Goal: Information Seeking & Learning: Learn about a topic

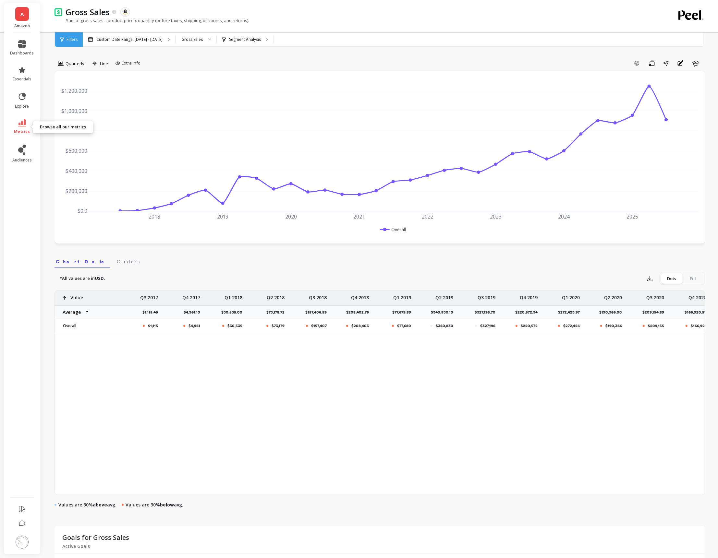
click at [24, 129] on span "metrics" at bounding box center [22, 131] width 16 height 5
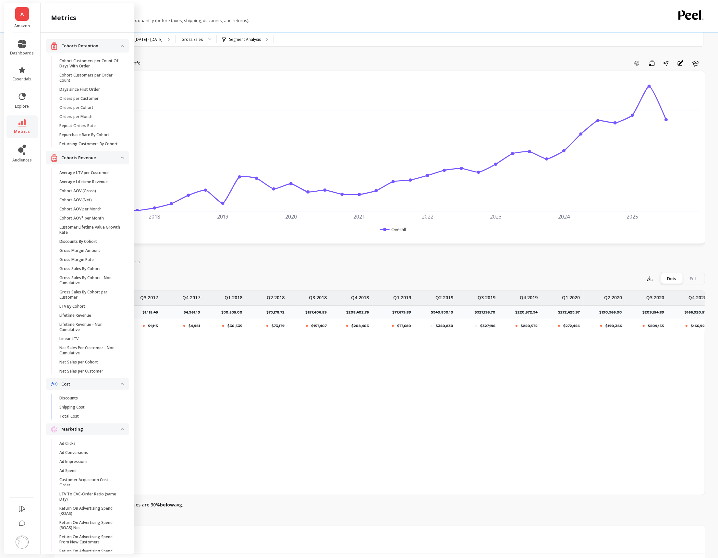
scroll to position [716, 0]
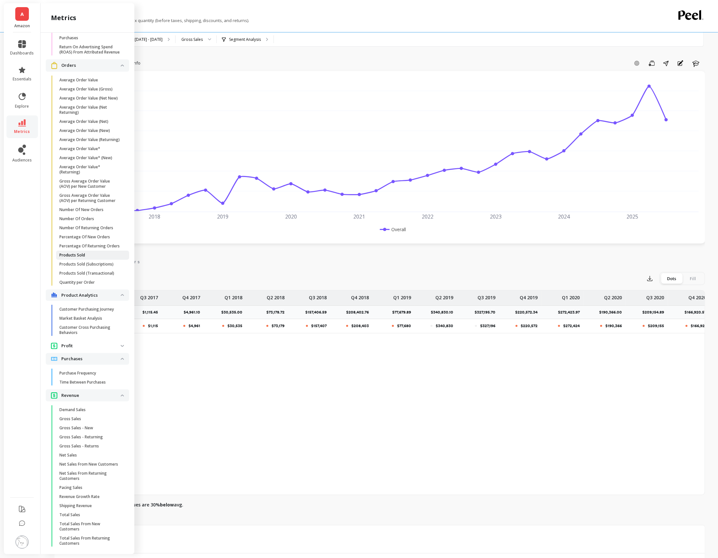
click at [89, 255] on span "Products Sold" at bounding box center [90, 255] width 62 height 5
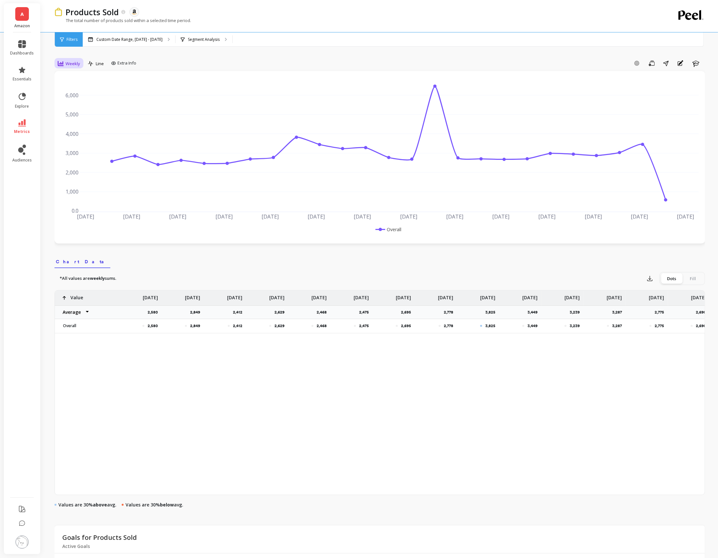
click at [73, 66] on span "Weekly" at bounding box center [73, 64] width 15 height 6
click at [74, 117] on div "7-day rolling" at bounding box center [78, 116] width 37 height 6
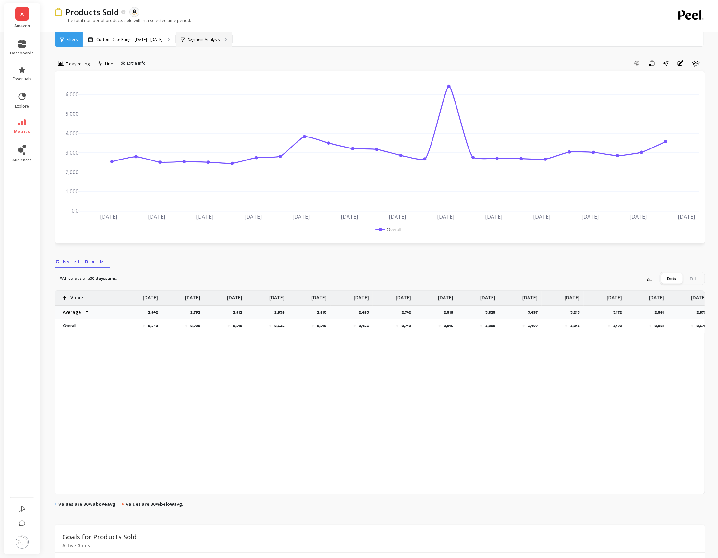
click at [216, 34] on div "Segment Analysis" at bounding box center [203, 39] width 57 height 14
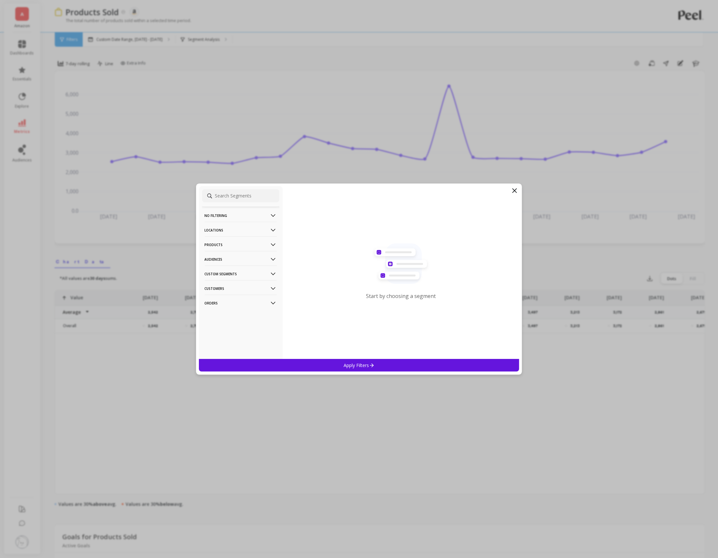
click at [263, 243] on p "Products" at bounding box center [241, 244] width 72 height 17
click at [260, 252] on div "ASIN" at bounding box center [240, 257] width 77 height 10
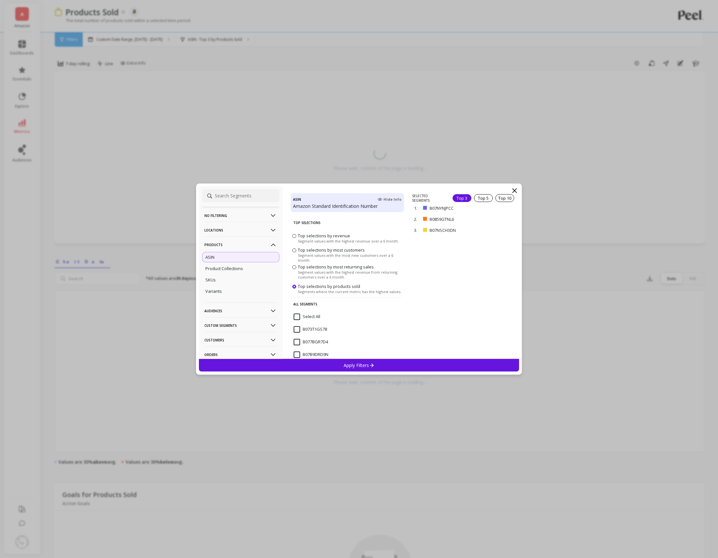
scroll to position [97, 0]
click at [295, 301] on span "B07NYNJPCC" at bounding box center [309, 300] width 33 height 14
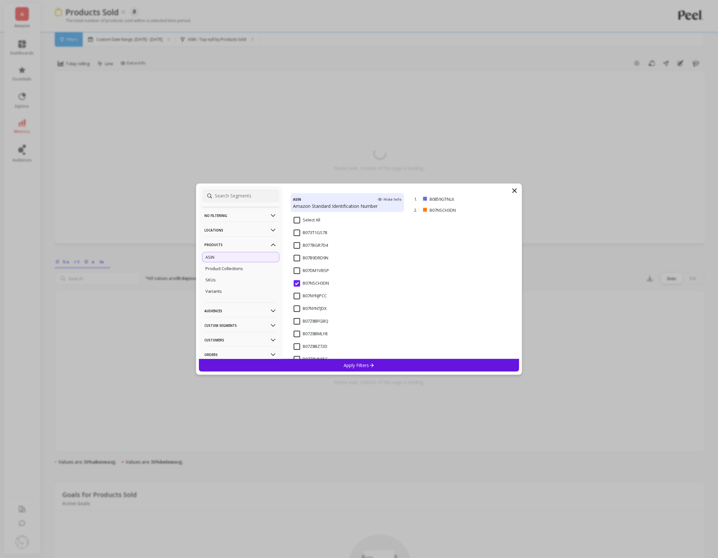
click at [295, 283] on input "B07NSCH3DN" at bounding box center [310, 283] width 35 height 6
click at [295, 293] on input "B07NYNJPCC" at bounding box center [309, 296] width 33 height 6
click at [297, 284] on input "B0859GTNL6" at bounding box center [309, 283] width 33 height 6
click at [343, 374] on div "No filtering Overall Locations Cities Countries Physical Location Sales Channel…" at bounding box center [359, 279] width 326 height 191
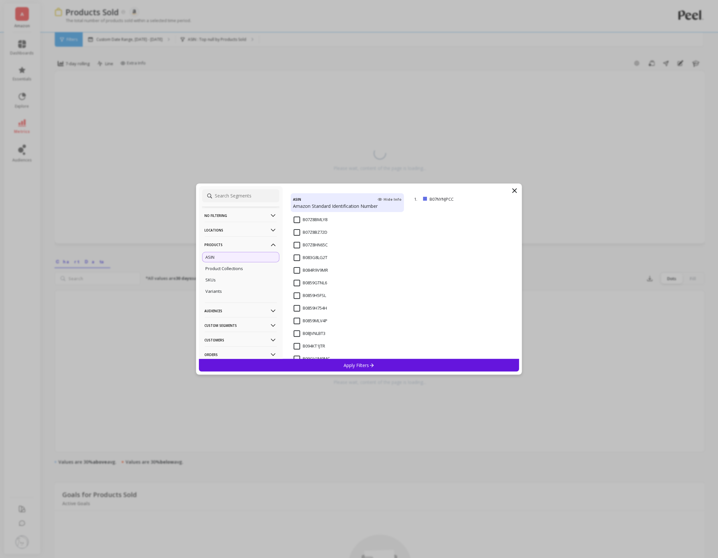
click at [339, 367] on div "Apply Filters" at bounding box center [359, 365] width 320 height 13
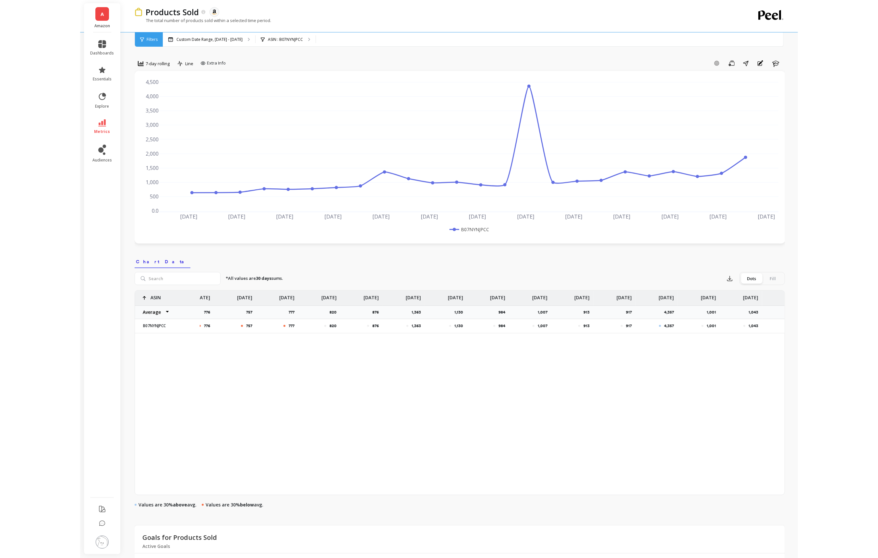
scroll to position [0, 427]
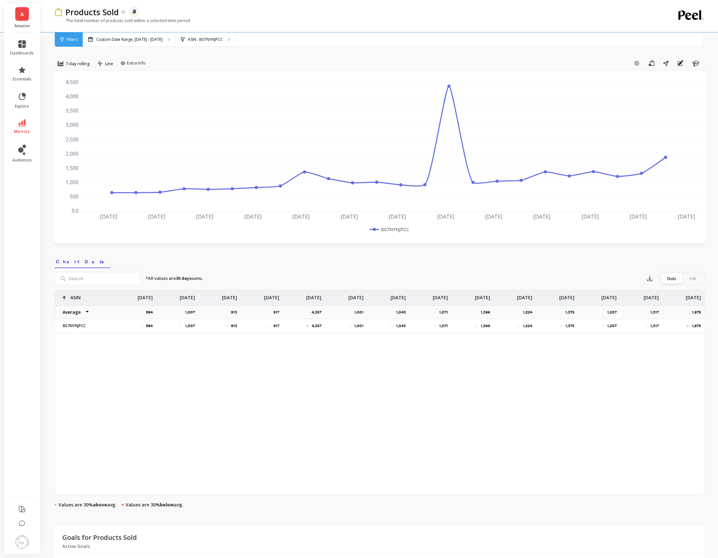
click at [696, 328] on p "1,875" at bounding box center [696, 325] width 9 height 5
click at [79, 65] on span "7-day rolling" at bounding box center [78, 64] width 24 height 6
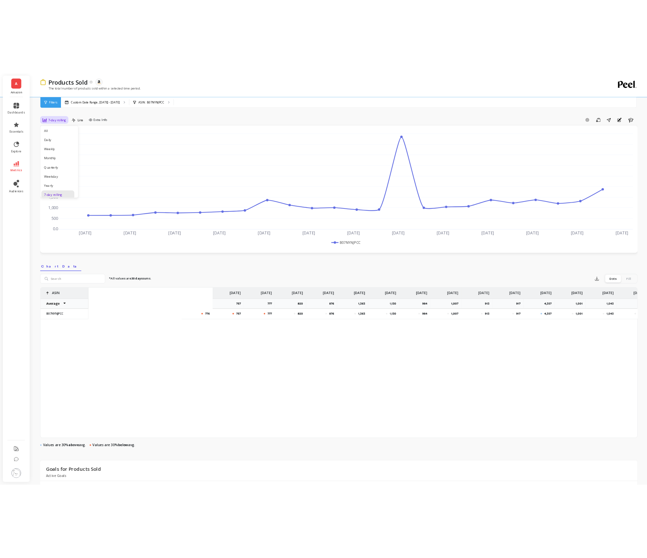
scroll to position [0, 267]
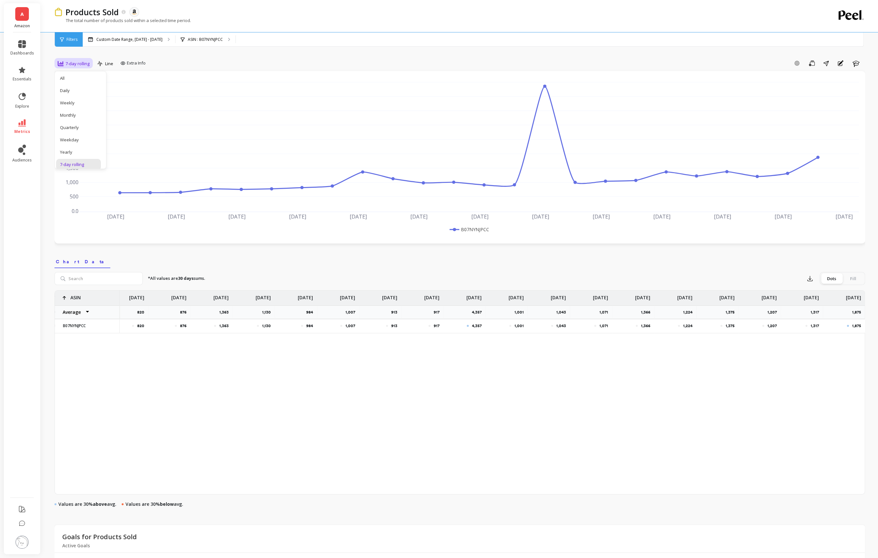
click at [199, 54] on div "option 7-day rolling, selected. Quarterly, 5 of 15. 15 results available. Use U…" at bounding box center [459, 372] width 810 height 692
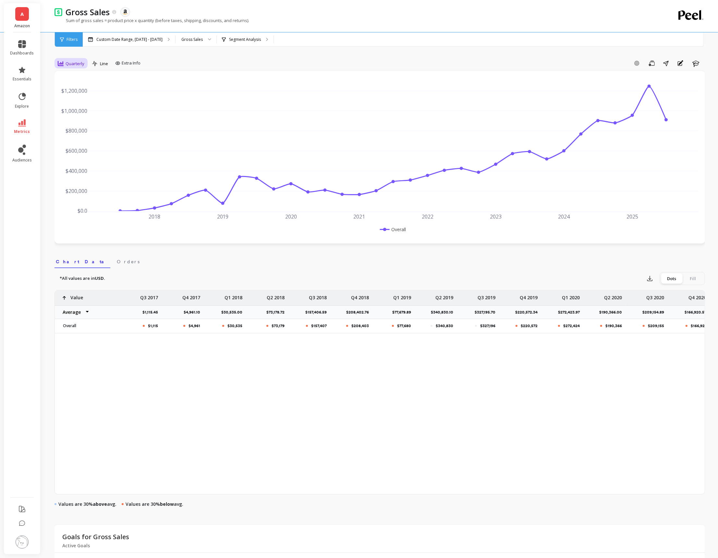
click at [80, 62] on span "Quarterly" at bounding box center [75, 64] width 19 height 6
click at [83, 151] on div "7-day rolling" at bounding box center [78, 150] width 37 height 6
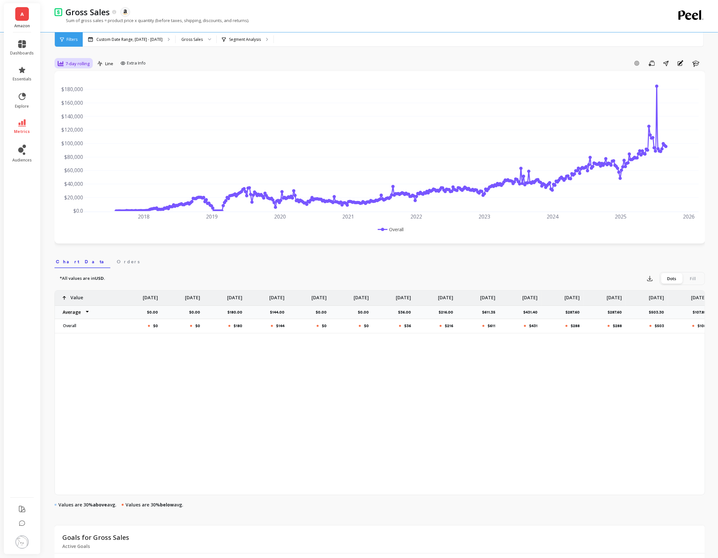
click at [82, 64] on span "7-day rolling" at bounding box center [78, 64] width 24 height 6
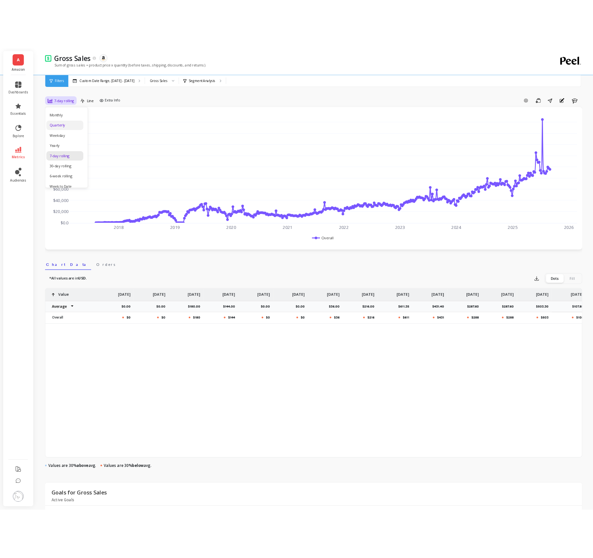
scroll to position [37, 0]
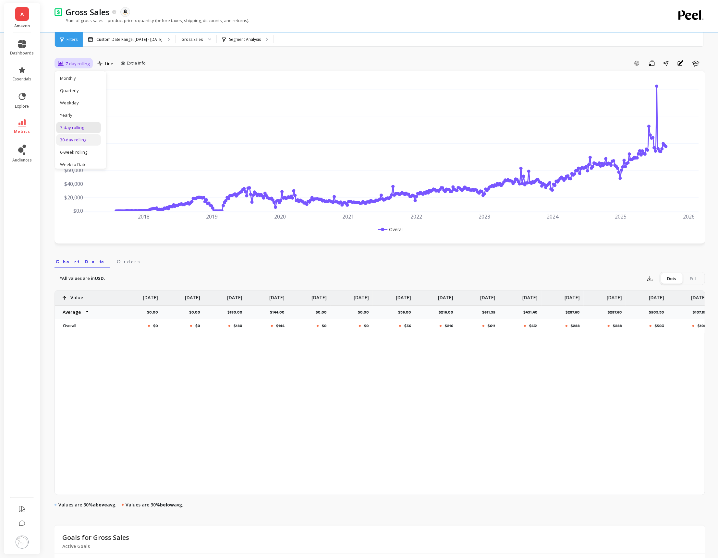
click at [81, 137] on div "30-day rolling" at bounding box center [78, 140] width 37 height 6
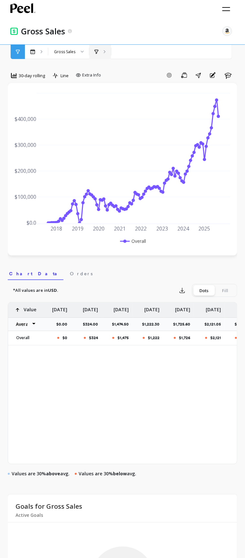
click at [95, 52] on icon at bounding box center [97, 52] width 4 height 5
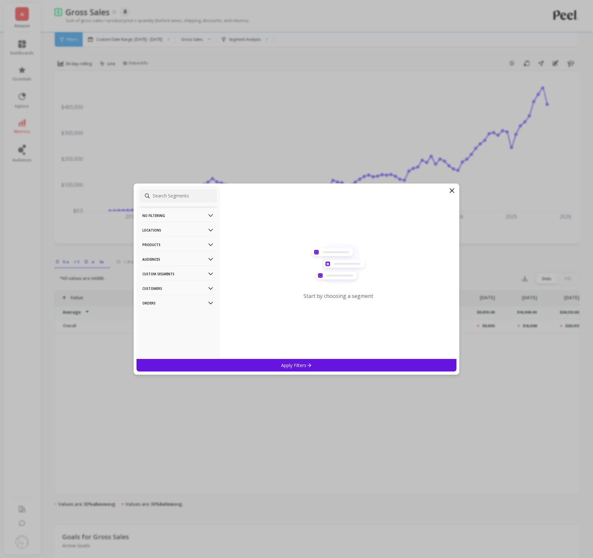
click at [201, 241] on p "Products" at bounding box center [178, 244] width 72 height 17
click at [186, 256] on div "ASIN" at bounding box center [178, 257] width 77 height 10
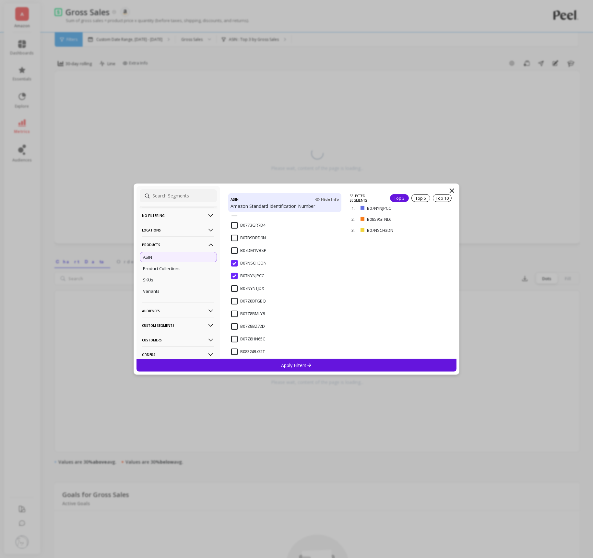
scroll to position [140, 0]
click at [235, 239] on input "B07NSCH3DN" at bounding box center [248, 239] width 35 height 6
click at [234, 252] on input "B07NYNJPCC" at bounding box center [247, 252] width 33 height 6
click at [235, 301] on input "B0859GTNL6" at bounding box center [247, 302] width 33 height 6
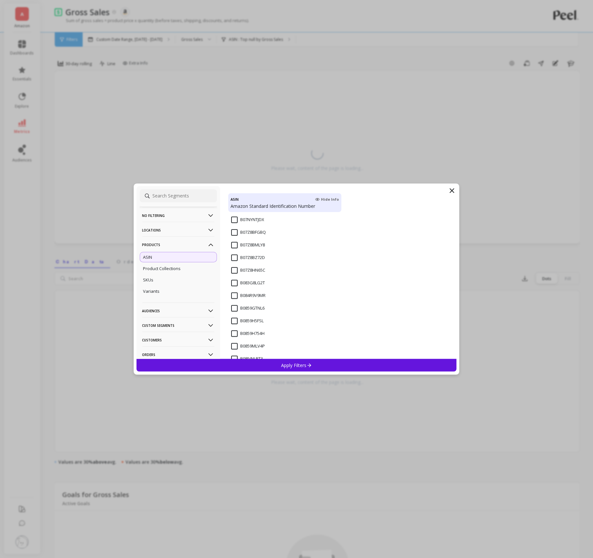
scroll to position [181, 0]
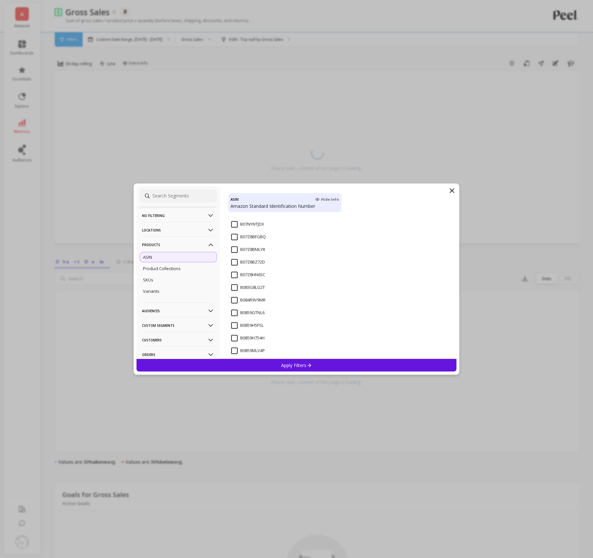
click at [232, 250] on input "B07Z8BMLY8" at bounding box center [248, 249] width 34 height 6
click at [306, 371] on div "Apply Filters" at bounding box center [297, 365] width 320 height 13
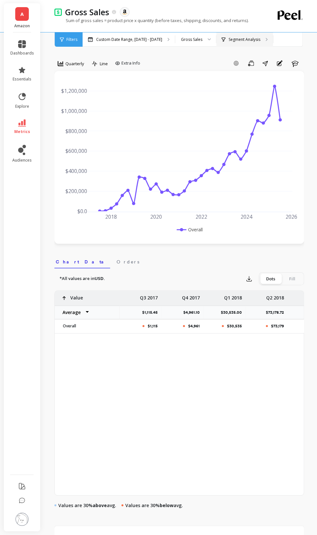
click at [256, 37] on p "Segment Analysis" at bounding box center [245, 39] width 32 height 5
click at [58, 66] on div at bounding box center [61, 63] width 6 height 7
click at [70, 169] on div "2018 2020 2022 2024 2026 $0.0 $200,000 $400,000 $600,000 $800,000 $1,000,000 $1…" at bounding box center [179, 157] width 237 height 160
click at [74, 61] on span "Quarterly" at bounding box center [75, 64] width 19 height 6
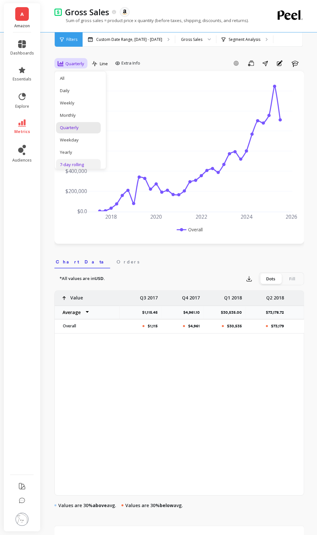
click at [79, 160] on div "7-day rolling" at bounding box center [78, 164] width 45 height 11
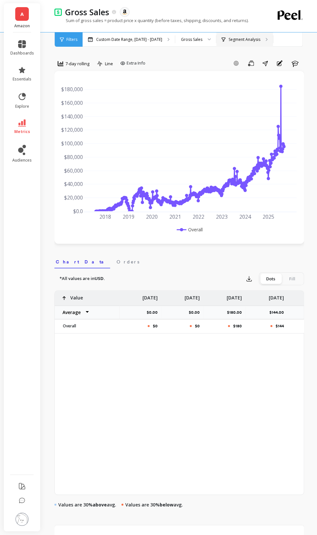
click at [256, 42] on div "Segment Analysis" at bounding box center [245, 39] width 57 height 14
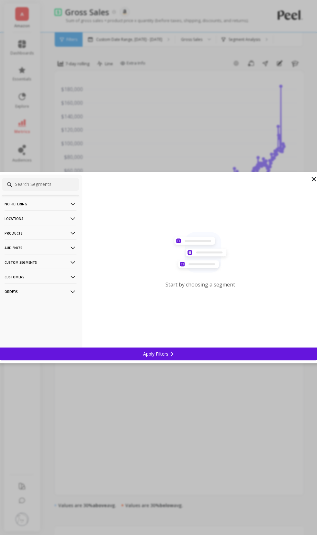
click at [62, 235] on p "Products" at bounding box center [41, 233] width 72 height 17
click at [39, 250] on div "ASIN" at bounding box center [40, 245] width 77 height 10
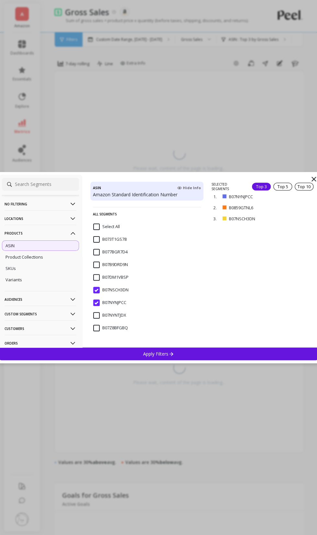
scroll to position [100, 0]
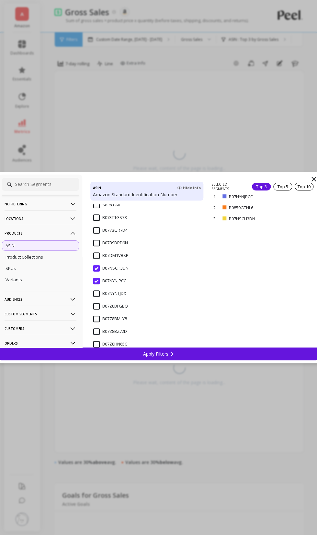
click at [97, 251] on input "B07NSCH3DN" at bounding box center [110, 268] width 35 height 6
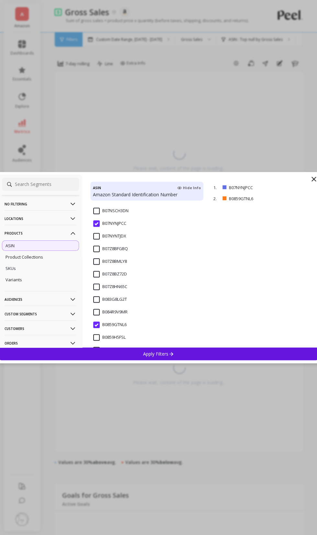
scroll to position [159, 0]
click at [93, 251] on input "B0859GTNL6" at bounding box center [109, 323] width 33 height 6
click at [128, 251] on div "Apply Filters" at bounding box center [159, 353] width 320 height 13
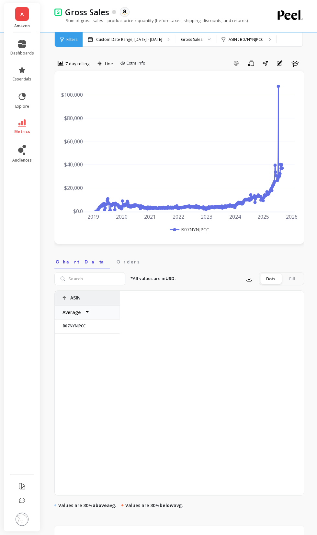
scroll to position [0, 2165]
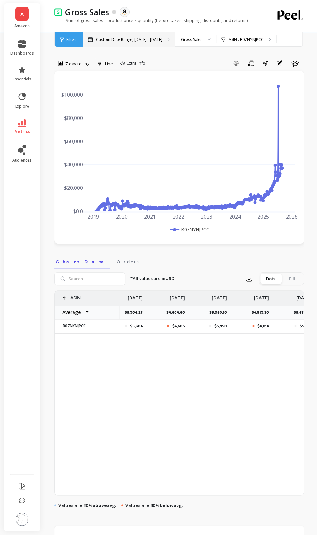
click at [105, 38] on p "Custom Date Range, [DATE] - [DATE]" at bounding box center [129, 39] width 66 height 5
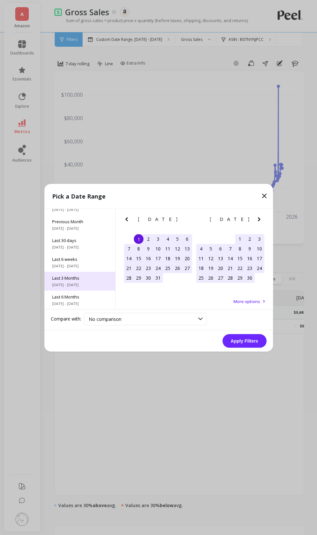
click at [77, 251] on span "7/1/2025 - 9/30/2025" at bounding box center [79, 284] width 55 height 5
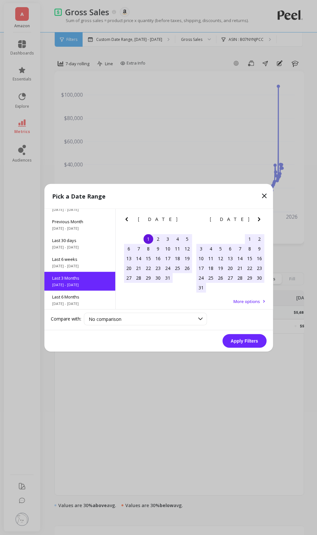
scroll to position [53, 0]
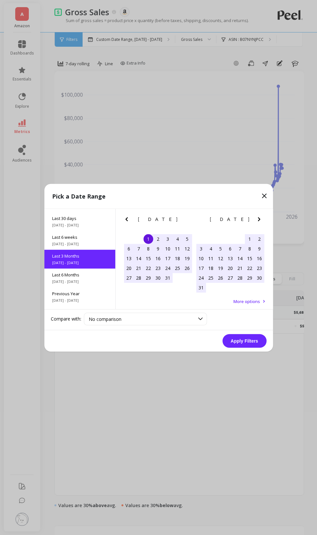
click at [242, 251] on button "Apply Filters" at bounding box center [245, 341] width 44 height 14
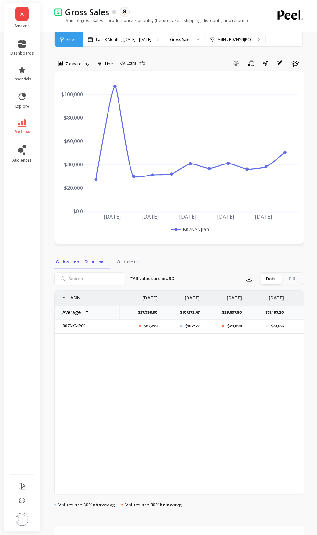
scroll to position [0, 279]
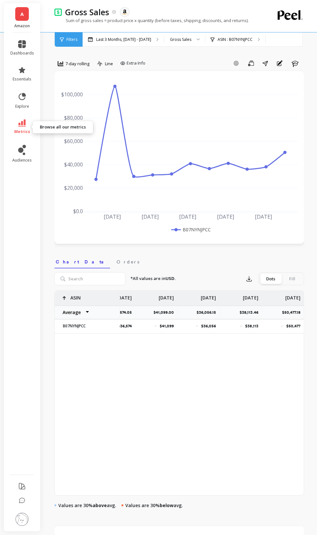
click at [27, 122] on link "metrics" at bounding box center [22, 126] width 24 height 15
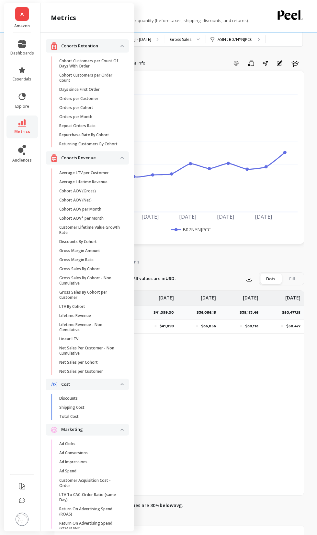
scroll to position [716, 0]
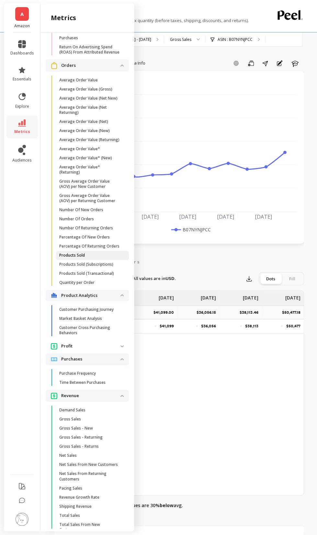
click at [96, 251] on span "Products Sold" at bounding box center [90, 255] width 62 height 5
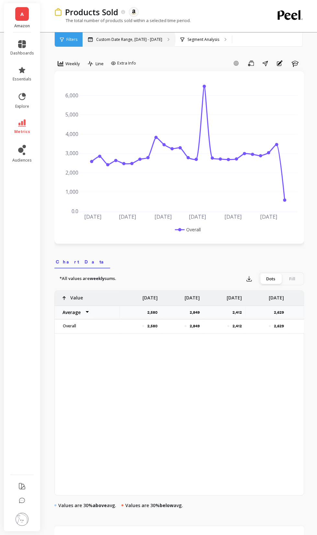
click at [131, 43] on div "Custom Date Range, Apr 1 - Sep 15" at bounding box center [129, 39] width 92 height 14
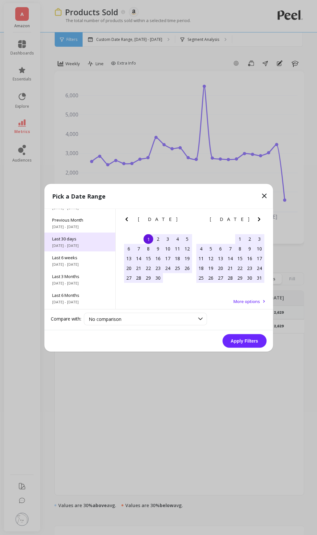
click at [82, 251] on span "7/1/2025 - 9/30/2025" at bounding box center [79, 282] width 55 height 5
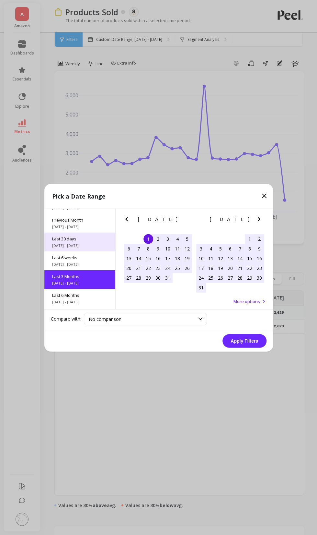
scroll to position [53, 0]
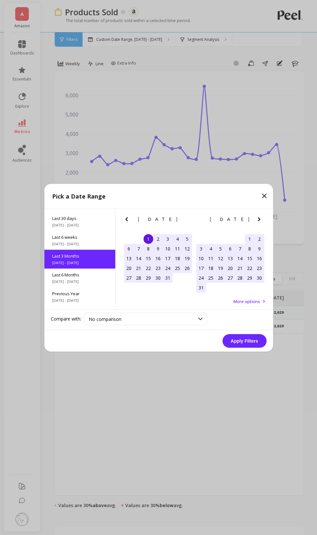
click at [232, 251] on button "Apply Filters" at bounding box center [245, 341] width 44 height 14
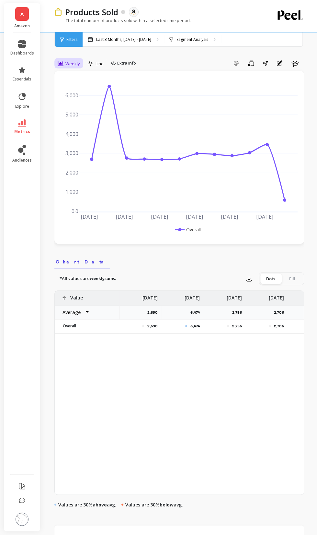
click at [71, 66] on span "Weekly" at bounding box center [73, 64] width 15 height 6
click at [72, 122] on div "All Daily Weekly Monthly Quarterly Weekday Yearly 7-day rolling 30-day rolling …" at bounding box center [80, 119] width 51 height 97
click at [74, 127] on div "7-day rolling" at bounding box center [78, 129] width 37 height 6
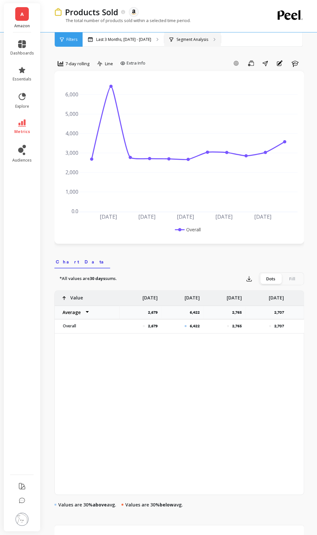
click at [199, 43] on div "Segment Analysis" at bounding box center [192, 39] width 57 height 14
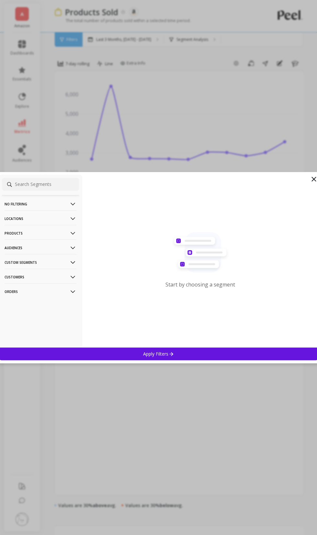
click at [62, 228] on p "Products" at bounding box center [41, 233] width 72 height 17
click at [42, 251] on div "SKUs" at bounding box center [40, 268] width 77 height 10
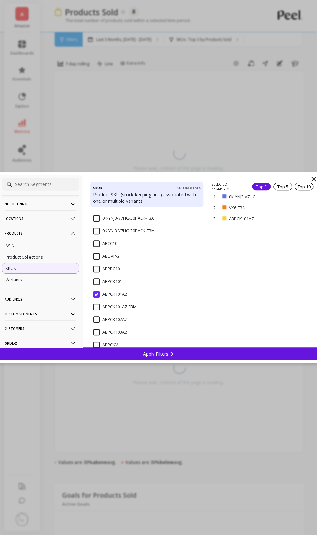
click at [96, 251] on input "ABPCK101AZ" at bounding box center [110, 294] width 34 height 6
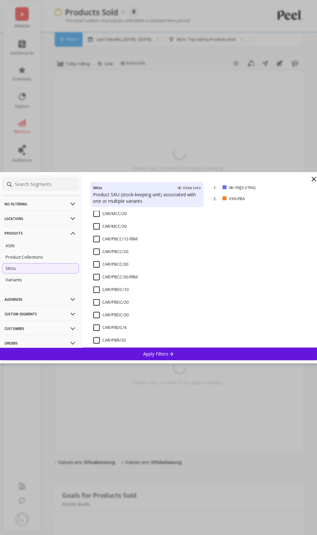
scroll to position [780, 0]
click at [95, 251] on input "CAR/PBCC/20" at bounding box center [110, 252] width 35 height 6
click at [94, 251] on input "CAR/PBCC/30" at bounding box center [110, 265] width 35 height 6
click at [126, 251] on div "CAR/PBR/20" at bounding box center [146, 344] width 113 height 19
click at [110, 251] on input "CAR/PBR/20" at bounding box center [109, 341] width 32 height 6
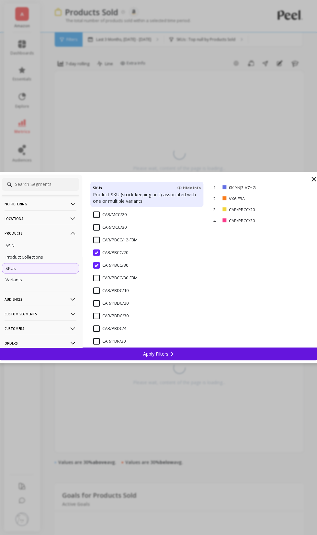
click at [127, 251] on div "Apply Filters" at bounding box center [159, 353] width 320 height 13
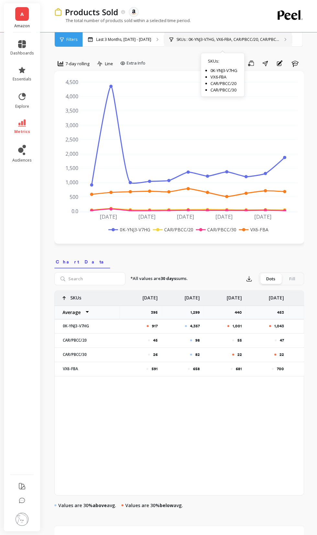
click at [171, 39] on div "SKUs : 0K-YNJ3-V7HG, VX6-FBA, CAR/PBCC/20, CAR/PBC..." at bounding box center [225, 39] width 110 height 5
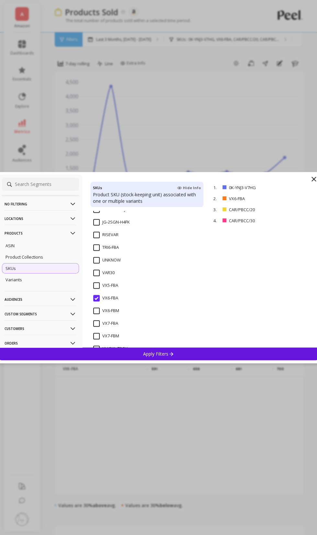
scroll to position [1191, 0]
click at [302, 199] on p "remove" at bounding box center [300, 198] width 17 height 5
click at [311, 178] on icon at bounding box center [314, 179] width 8 height 8
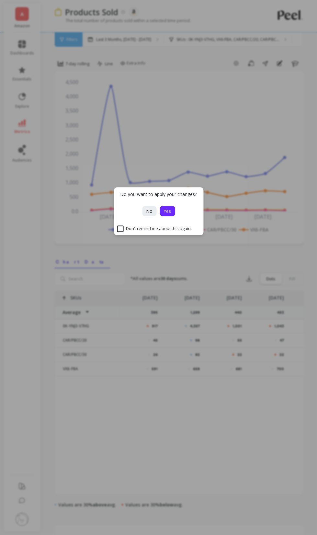
click at [163, 210] on button "Yes" at bounding box center [167, 211] width 15 height 10
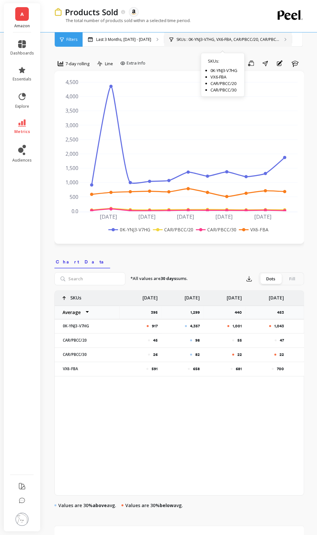
click at [194, 42] on p "SKUs : 0K-YNJ3-V7HG, VX6-FBA, CAR/PBCC/20, CAR/PBC..." at bounding box center [228, 39] width 103 height 5
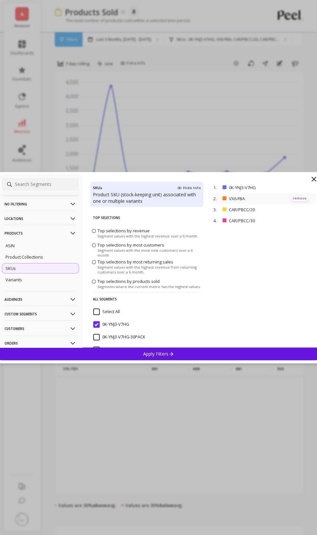
click at [301, 199] on p "remove" at bounding box center [300, 198] width 17 height 5
click at [313, 177] on icon at bounding box center [314, 179] width 4 height 4
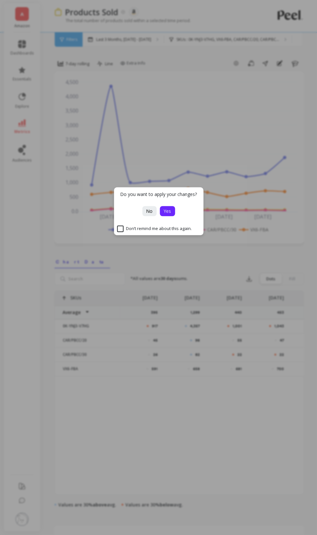
click at [166, 210] on span "Yes" at bounding box center [167, 211] width 7 height 6
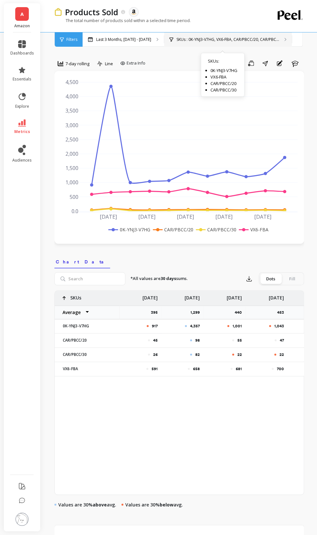
click at [225, 38] on p "SKUs : 0K-YNJ3-V7HG, VX6-FBA, CAR/PBCC/20, CAR/PBC..." at bounding box center [228, 39] width 103 height 5
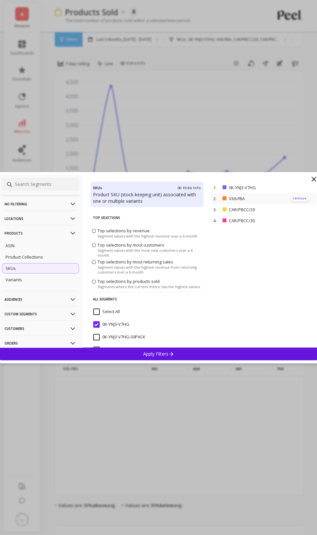
click at [301, 197] on p "remove" at bounding box center [300, 198] width 17 height 5
click at [158, 251] on p "Apply Filters" at bounding box center [158, 354] width 31 height 6
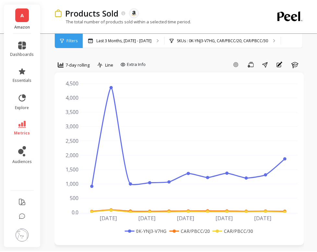
scroll to position [0, 79]
